Goal: Information Seeking & Learning: Learn about a topic

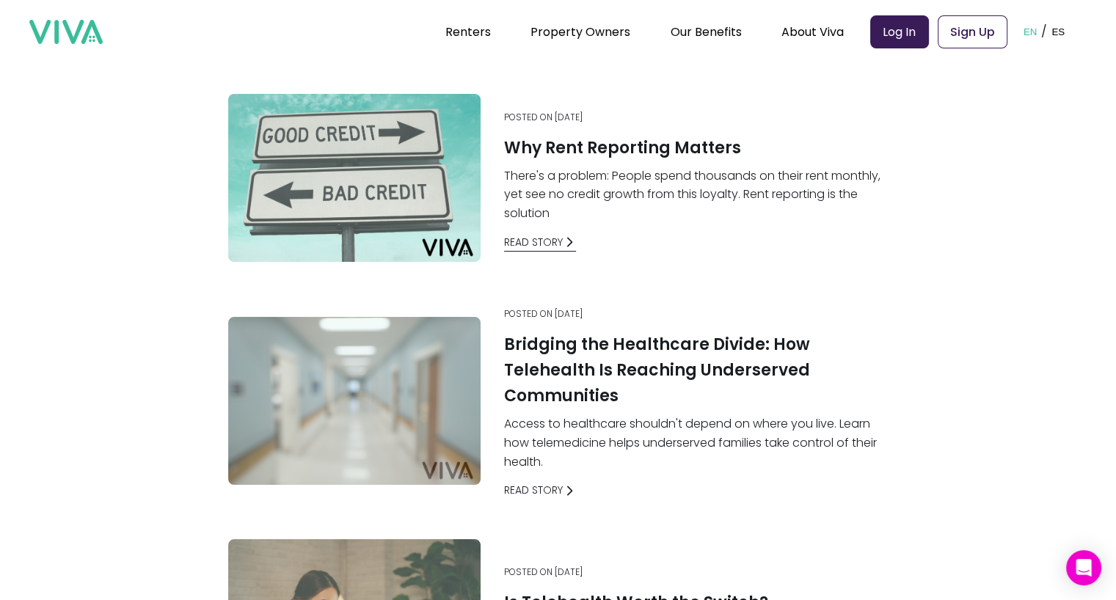
click at [540, 236] on link "Read Story" at bounding box center [540, 242] width 73 height 15
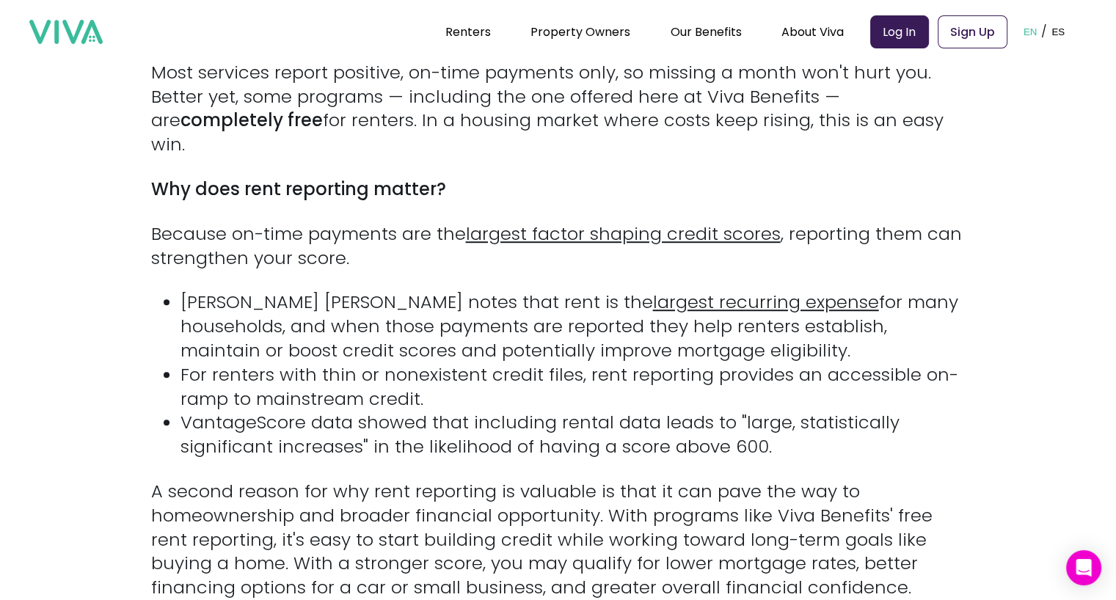
scroll to position [916, 0]
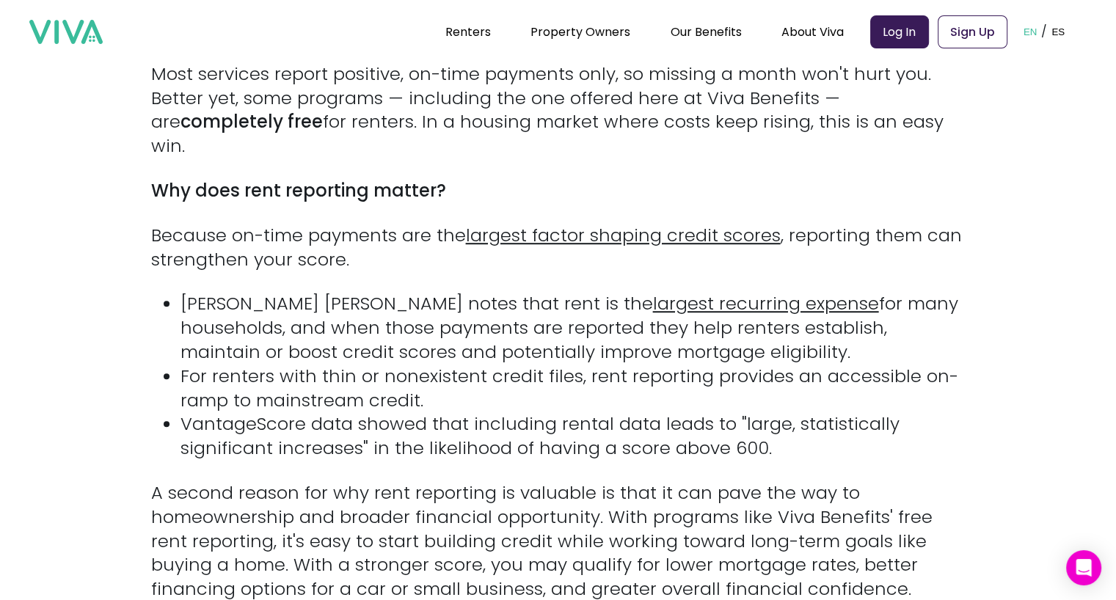
drag, startPoint x: 190, startPoint y: 280, endPoint x: 712, endPoint y: 332, distance: 524.3
click at [712, 332] on li "[PERSON_NAME] [PERSON_NAME] notes that rent is the largest recurring expense fo…" at bounding box center [572, 328] width 785 height 72
click at [649, 324] on li "[PERSON_NAME] [PERSON_NAME] notes that rent is the largest recurring expense fo…" at bounding box center [572, 328] width 785 height 72
click at [624, 335] on li "[PERSON_NAME] [PERSON_NAME] notes that rent is the largest recurring expense fo…" at bounding box center [572, 328] width 785 height 72
drag, startPoint x: 645, startPoint y: 332, endPoint x: 188, endPoint y: 282, distance: 459.8
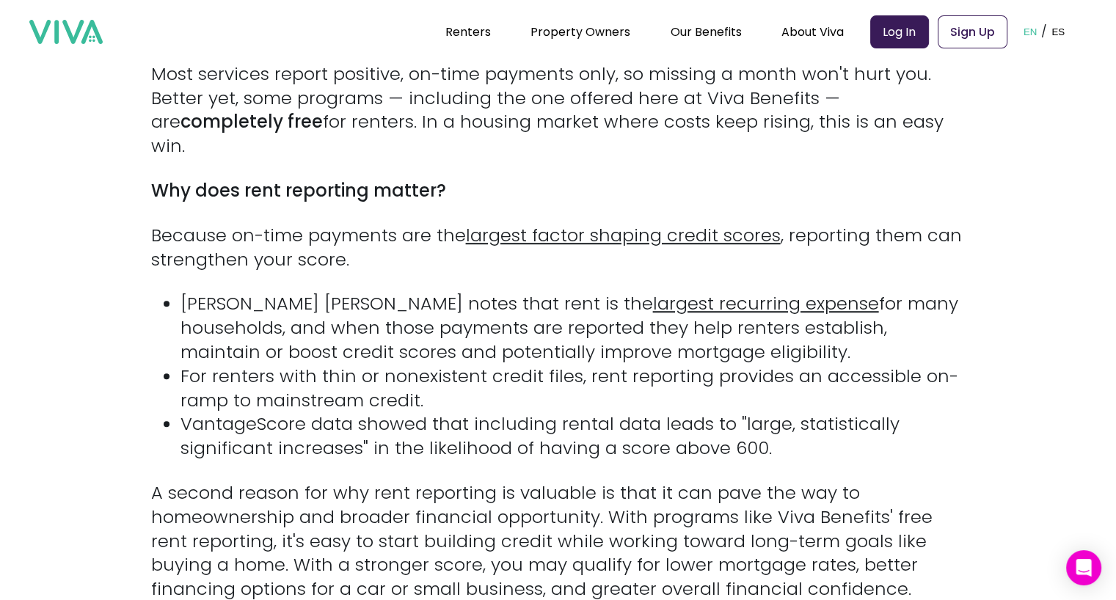
click at [188, 292] on li "[PERSON_NAME] [PERSON_NAME] notes that rent is the largest recurring expense fo…" at bounding box center [572, 328] width 785 height 72
copy li "[PERSON_NAME] [PERSON_NAME] notes that rent is the largest recurring expense fo…"
click at [465, 412] on li "VantageScore data showed that including rental data leads to "large, statistica…" at bounding box center [572, 436] width 785 height 48
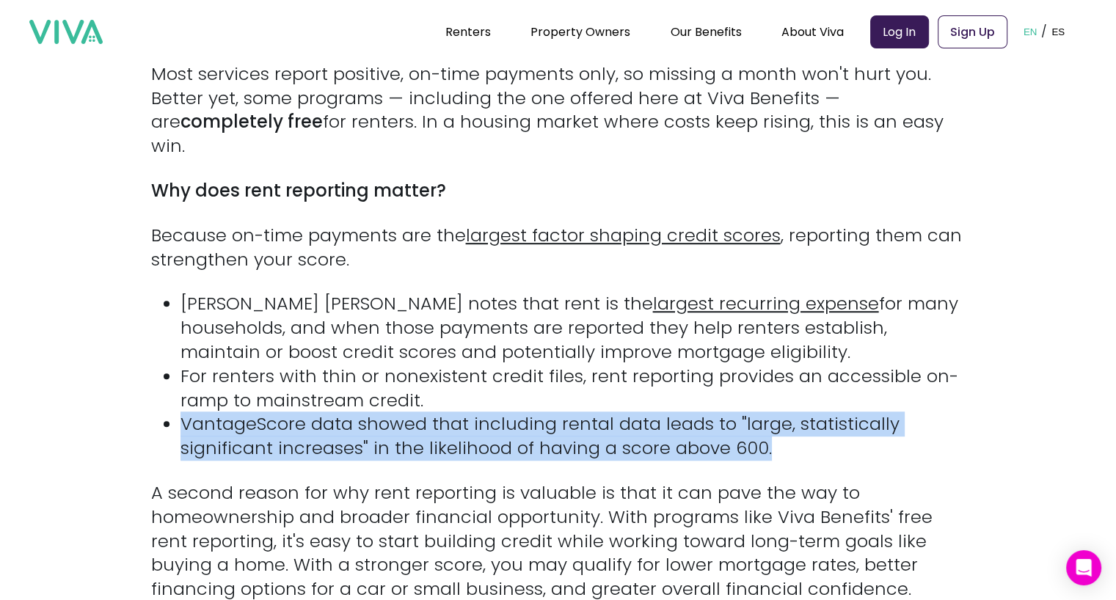
drag, startPoint x: 777, startPoint y: 427, endPoint x: 185, endPoint y: 400, distance: 592.7
click at [185, 412] on li "VantageScore data showed that including rental data leads to "large, statistica…" at bounding box center [572, 436] width 785 height 48
copy li "VantageScore data showed that including rental data leads to "large, statistica…"
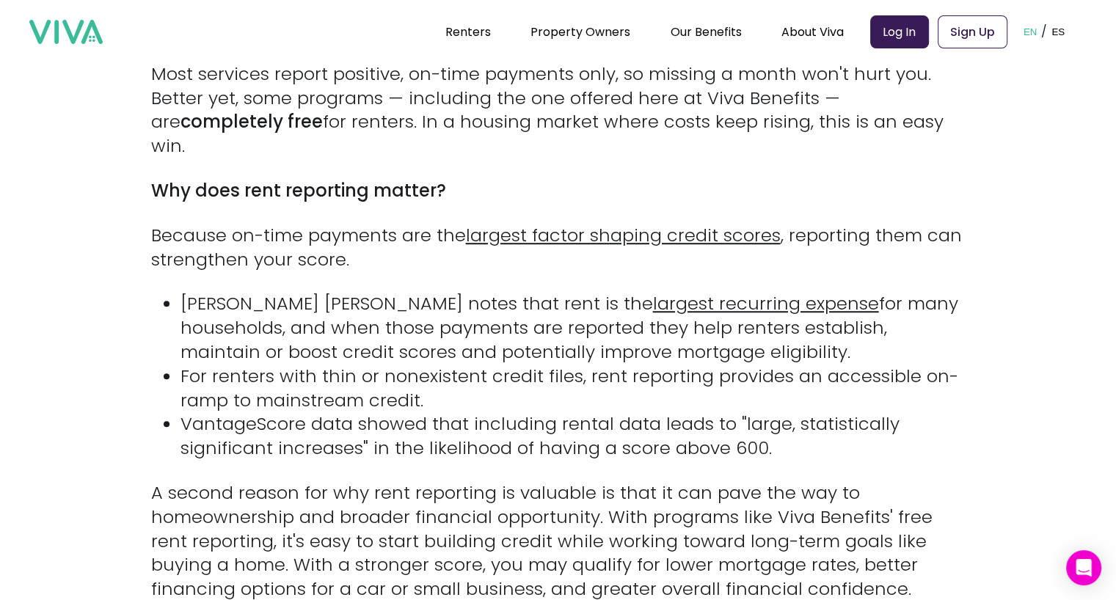
click at [499, 504] on p "A second reason for why rent reporting is valuable is that it can pave the way …" at bounding box center [558, 541] width 814 height 120
